Goal: Task Accomplishment & Management: Use online tool/utility

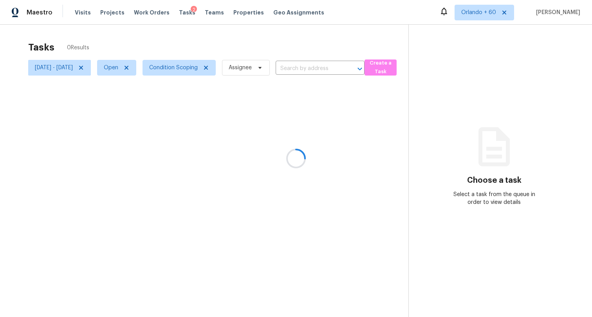
click at [82, 67] on div at bounding box center [296, 158] width 592 height 317
click at [101, 67] on div at bounding box center [296, 158] width 592 height 317
click at [83, 67] on icon at bounding box center [81, 68] width 4 height 4
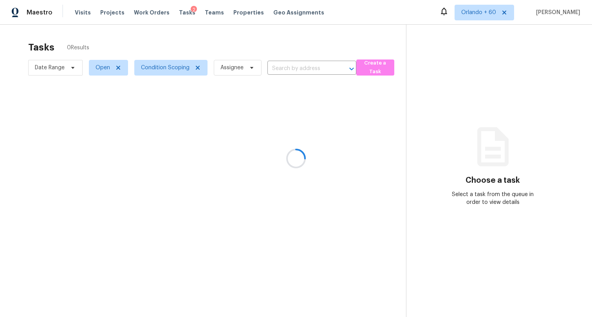
click at [215, 43] on div at bounding box center [296, 158] width 592 height 317
click at [216, 44] on div at bounding box center [296, 158] width 592 height 317
click at [163, 65] on span "Condition Scoping" at bounding box center [165, 68] width 49 height 8
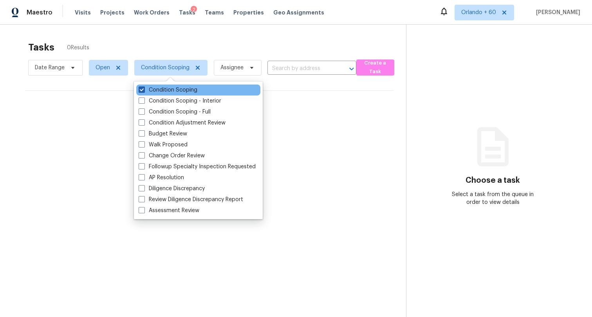
click at [171, 88] on label "Condition Scoping" at bounding box center [168, 90] width 59 height 8
click at [144, 88] on input "Condition Scoping" at bounding box center [141, 88] width 5 height 5
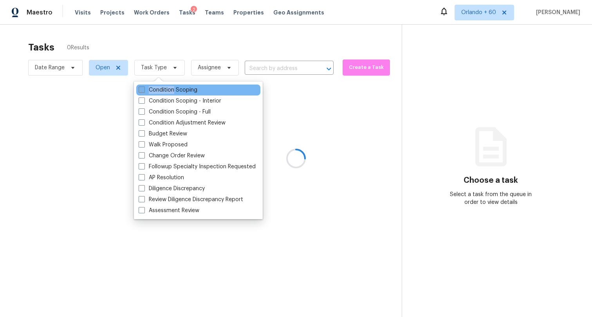
click at [171, 88] on label "Condition Scoping" at bounding box center [168, 90] width 59 height 8
click at [144, 88] on input "Condition Scoping" at bounding box center [141, 88] width 5 height 5
checkbox input "true"
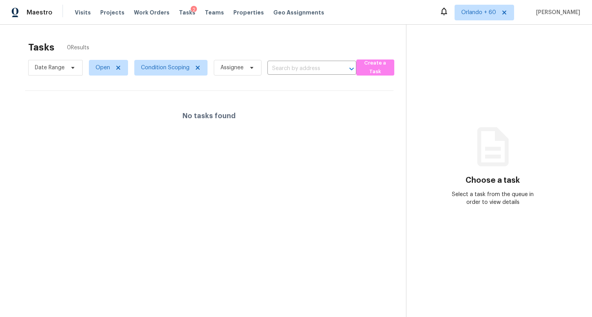
click at [371, 142] on section "Tasks 0 Results Date Range Open Condition Scoping Assignee ​ Create a Task No t…" at bounding box center [209, 189] width 393 height 305
click at [375, 37] on div "Tasks 0 Results" at bounding box center [217, 47] width 378 height 20
click at [369, 44] on div "Tasks 0 Results" at bounding box center [217, 47] width 378 height 20
click at [43, 68] on span "Date Range" at bounding box center [50, 68] width 30 height 8
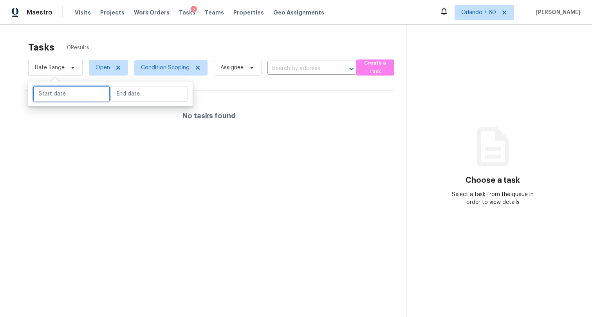
click at [77, 96] on input "text" at bounding box center [71, 94] width 77 height 16
select select "9"
select select "2025"
select select "10"
select select "2025"
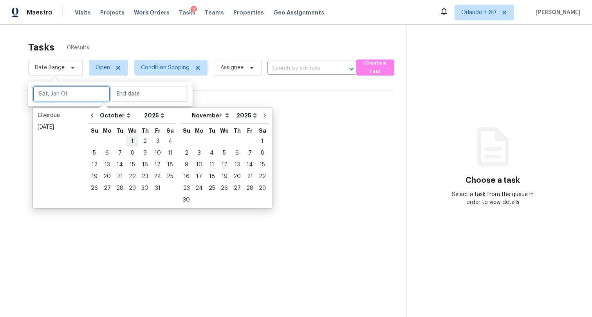
type input "[DATE]"
click at [90, 115] on icon "Go to previous month" at bounding box center [92, 115] width 6 height 6
select select "8"
select select "9"
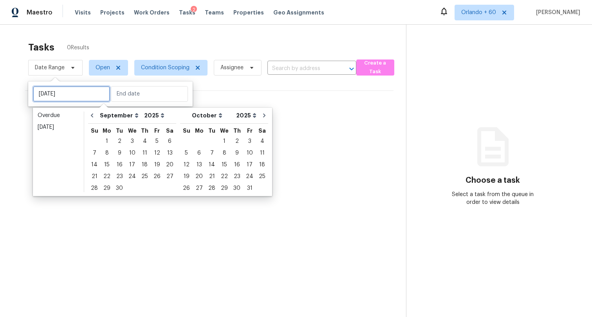
type input "[DATE]"
click at [180, 188] on div "26" at bounding box center [186, 188] width 13 height 11
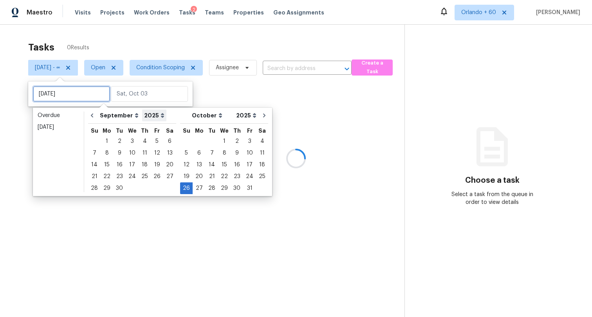
type input "[DATE]"
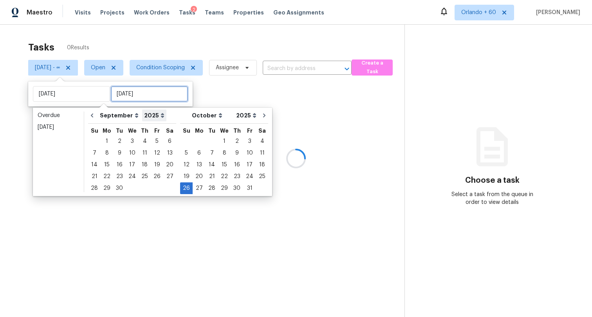
type input "[DATE]"
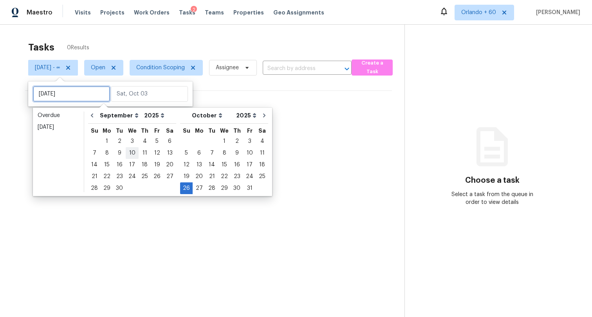
type input "[DATE]"
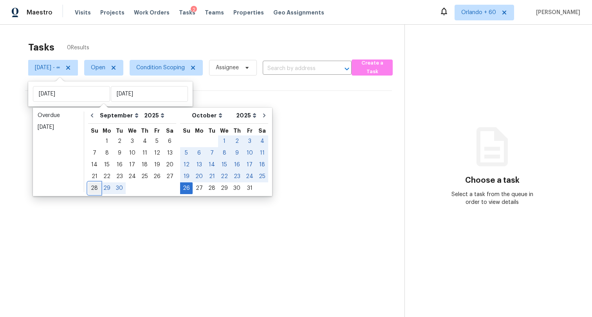
click at [93, 188] on div "28" at bounding box center [94, 188] width 13 height 11
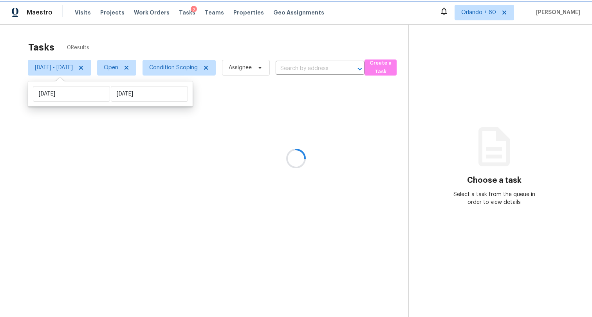
type input "[DATE]"
